Goal: Entertainment & Leisure: Consume media (video, audio)

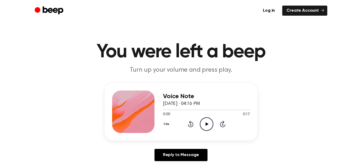
click at [206, 125] on icon "Play Audio" at bounding box center [206, 123] width 13 height 13
click at [205, 124] on icon at bounding box center [206, 123] width 2 height 3
click at [205, 124] on icon "Play Audio" at bounding box center [206, 123] width 13 height 13
click at [211, 127] on icon "Play Audio" at bounding box center [206, 123] width 13 height 13
click at [211, 123] on icon "Play Audio" at bounding box center [206, 123] width 13 height 13
